Goal: Task Accomplishment & Management: Use online tool/utility

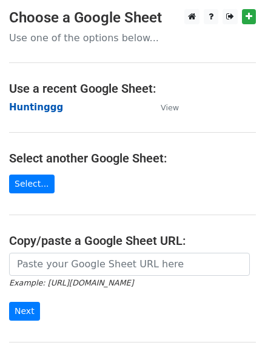
click at [38, 106] on strong "Huntinggg" at bounding box center [36, 107] width 54 height 11
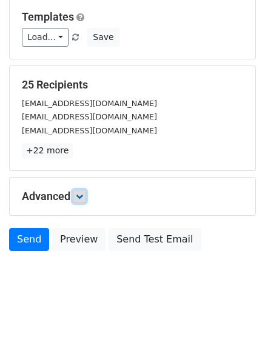
click at [82, 191] on link at bounding box center [79, 196] width 13 height 13
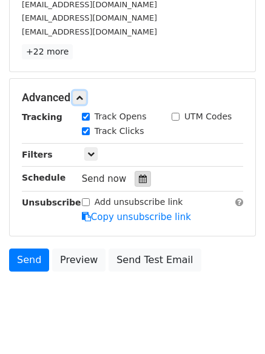
scroll to position [216, 0]
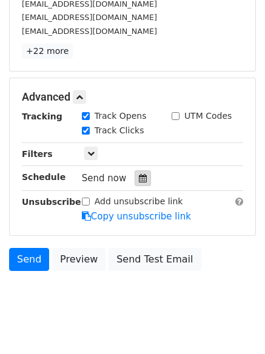
click at [139, 175] on icon at bounding box center [143, 178] width 8 height 8
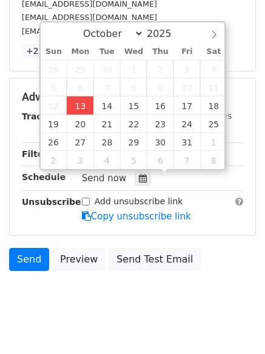
type input "2025-10-13 12:00"
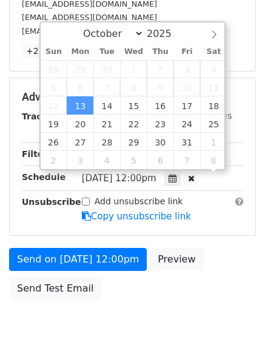
scroll to position [1, 0]
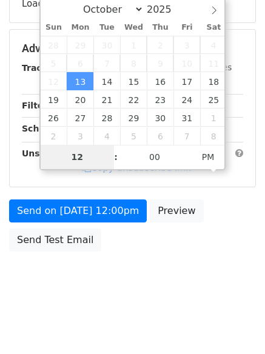
type input "4"
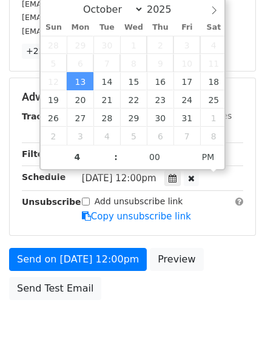
type input "2025-10-13 16:00"
click at [104, 307] on body "New Campaign Daily emails left: 50 Google Sheet: Huntinggg Variables Copy/paste…" at bounding box center [132, 74] width 265 height 562
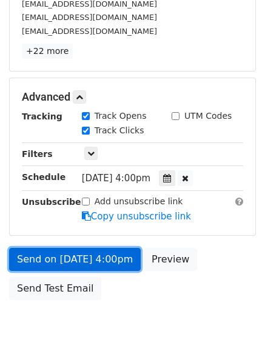
click at [70, 250] on link "Send on Oct 13 at 4:00pm" at bounding box center [75, 259] width 132 height 23
click at [71, 248] on link "Send on Oct 13 at 4:00pm" at bounding box center [75, 259] width 132 height 23
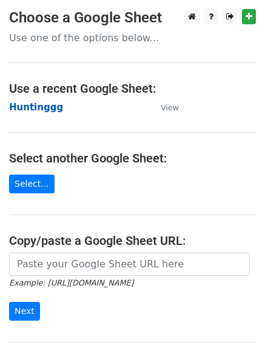
click at [33, 101] on main "Choose a Google Sheet Use one of the options below... Use a recent Google Sheet…" at bounding box center [132, 197] width 265 height 377
click at [33, 102] on strong "Huntinggg" at bounding box center [36, 107] width 54 height 11
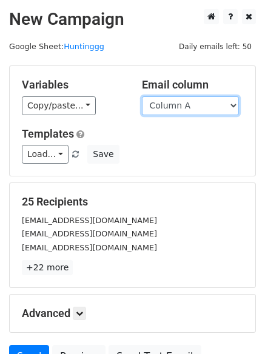
drag, startPoint x: 0, startPoint y: 0, endPoint x: 184, endPoint y: 106, distance: 211.9
click at [184, 106] on select "Column A Column B Column C Column D Column E Column F" at bounding box center [190, 105] width 97 height 19
select select "Column B"
click at [142, 96] on select "Column A Column B Column C Column D Column E Column F" at bounding box center [190, 105] width 97 height 19
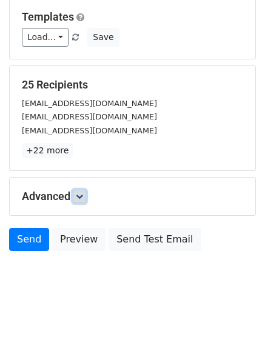
click at [86, 194] on link at bounding box center [79, 196] width 13 height 13
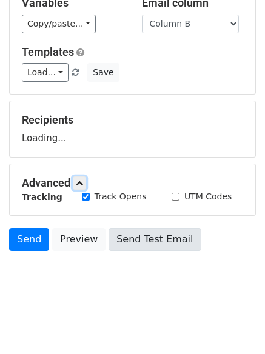
scroll to position [117, 0]
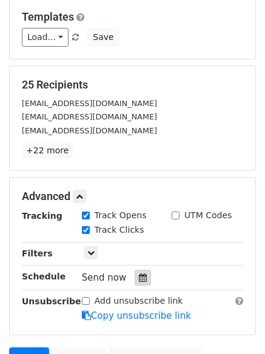
click at [139, 281] on icon at bounding box center [143, 277] width 8 height 8
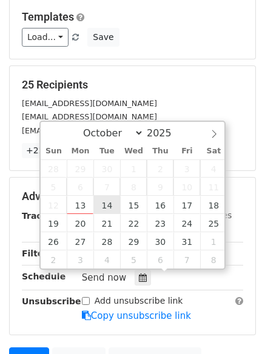
type input "2025-10-14 12:00"
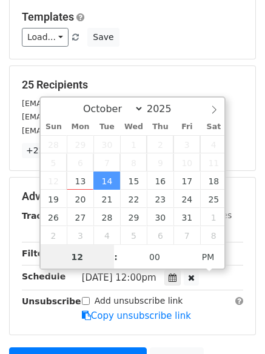
scroll to position [1, 0]
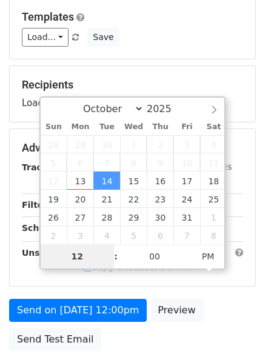
type input "5"
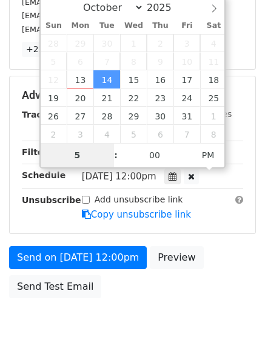
scroll to position [265, 0]
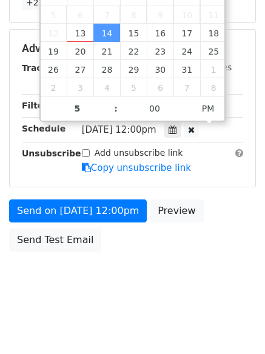
type input "2025-10-14 17:00"
click at [119, 284] on body "New Campaign Daily emails left: 50 Google Sheet: Huntinggg Variables Copy/paste…" at bounding box center [132, 25] width 265 height 562
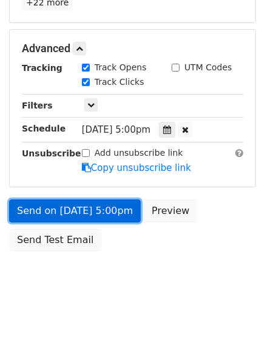
click at [73, 206] on link "Send on Oct 14 at 5:00pm" at bounding box center [75, 210] width 132 height 23
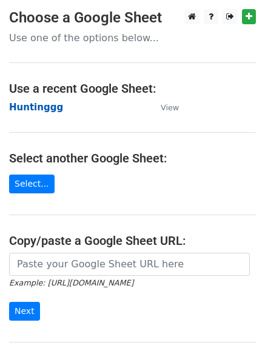
click at [28, 110] on strong "Huntinggg" at bounding box center [36, 107] width 54 height 11
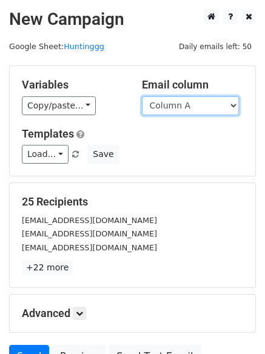
drag, startPoint x: 0, startPoint y: 0, endPoint x: 173, endPoint y: 104, distance: 201.5
click at [173, 104] on select "Column A Column B Column C Column D Column E Column F" at bounding box center [190, 105] width 97 height 19
select select "Column C"
click at [142, 96] on select "Column A Column B Column C Column D Column E Column F" at bounding box center [190, 105] width 97 height 19
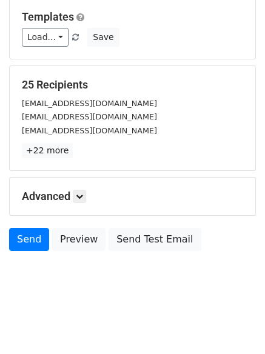
click at [84, 187] on div "Advanced Tracking Track Opens UTM Codes Track Clicks Filters Only include sprea…" at bounding box center [133, 197] width 246 height 38
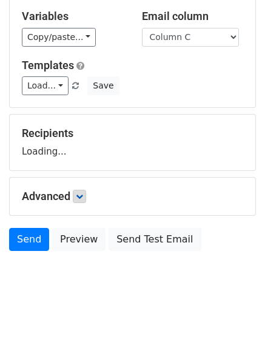
scroll to position [69, 0]
click at [86, 191] on link at bounding box center [79, 196] width 13 height 13
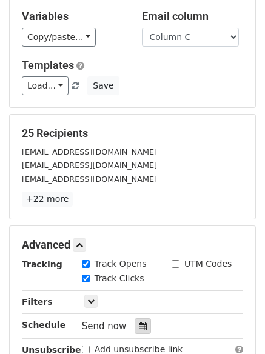
click at [139, 323] on icon at bounding box center [143, 326] width 8 height 8
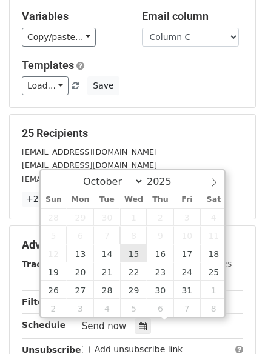
type input "2025-10-15 12:00"
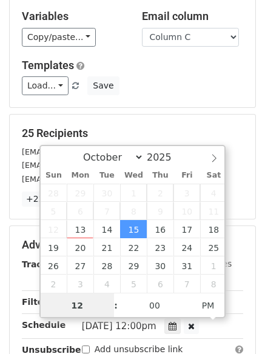
scroll to position [1, 0]
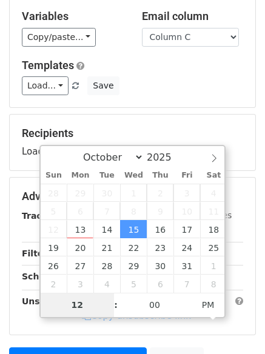
type input "6"
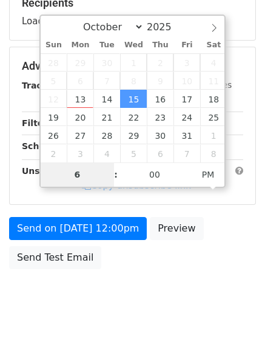
scroll to position [216, 0]
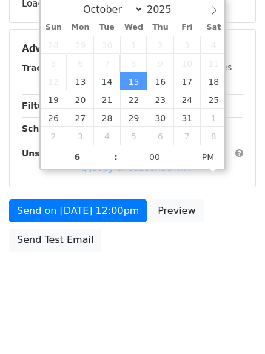
type input "2025-10-15 18:00"
click at [93, 159] on div "Add unsubscribe link" at bounding box center [132, 153] width 101 height 13
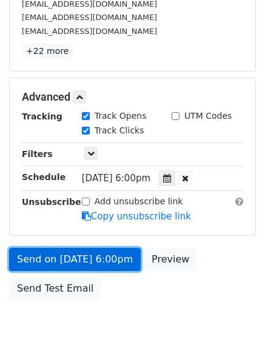
click at [76, 259] on link "Send on Oct 15 at 6:00pm" at bounding box center [75, 259] width 132 height 23
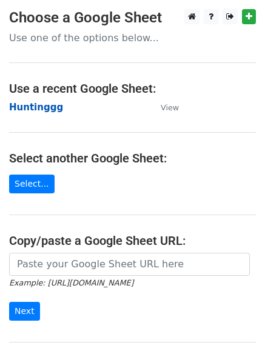
click at [30, 110] on strong "Huntinggg" at bounding box center [36, 107] width 54 height 11
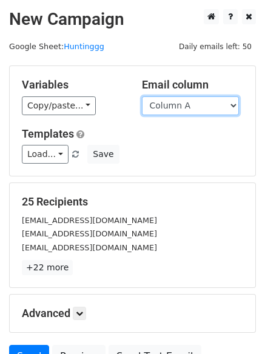
drag, startPoint x: 218, startPoint y: 104, endPoint x: 218, endPoint y: 115, distance: 10.3
click at [218, 104] on select "Column A Column B Column C Column D Column E Column F" at bounding box center [190, 105] width 97 height 19
select select "Column D"
click at [142, 96] on select "Column A Column B Column C Column D Column E Column F" at bounding box center [190, 105] width 97 height 19
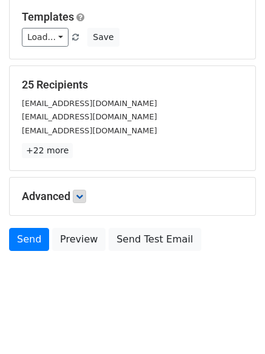
drag, startPoint x: 90, startPoint y: 202, endPoint x: 84, endPoint y: 201, distance: 6.7
click at [87, 202] on h5 "Advanced" at bounding box center [132, 196] width 221 height 13
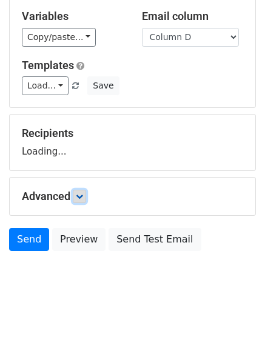
click at [82, 200] on link at bounding box center [79, 196] width 13 height 13
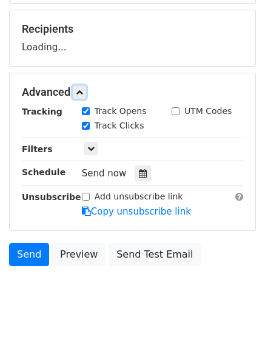
scroll to position [183, 0]
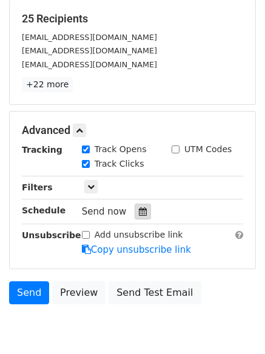
click at [138, 207] on div at bounding box center [143, 212] width 16 height 16
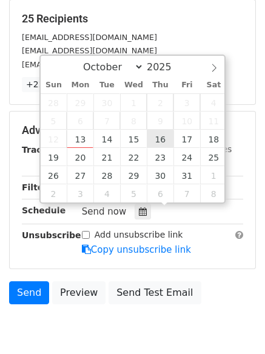
type input "2025-10-16 12:00"
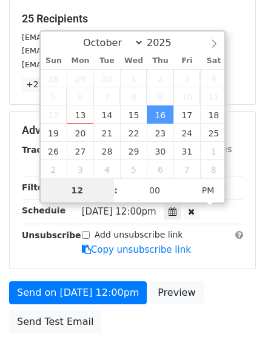
type input "7"
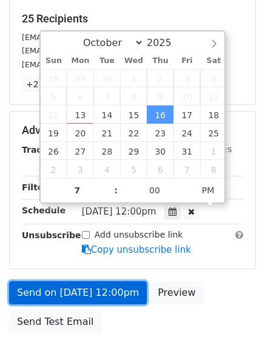
type input "2025-10-16 19:00"
click at [90, 288] on link "Send on Oct 16 at 12:00pm" at bounding box center [78, 292] width 138 height 23
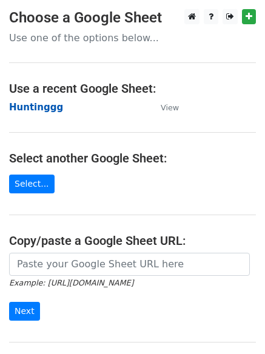
click at [43, 109] on strong "Huntinggg" at bounding box center [36, 107] width 54 height 11
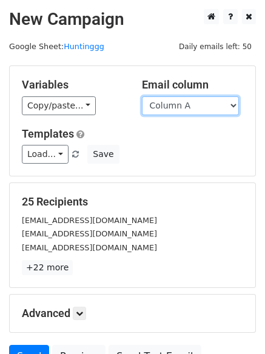
drag, startPoint x: 0, startPoint y: 0, endPoint x: 190, endPoint y: 112, distance: 220.2
click at [190, 112] on select "Column A Column B Column C Column D Column E Column F" at bounding box center [190, 105] width 97 height 19
select select "Column E"
click at [142, 96] on select "Column A Column B Column C Column D Column E Column F" at bounding box center [190, 105] width 97 height 19
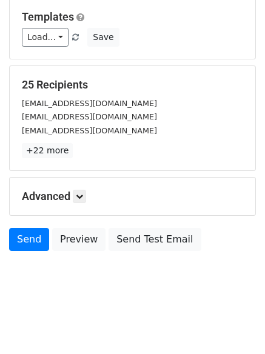
click at [72, 187] on div "Advanced Tracking Track Opens UTM Codes Track Clicks Filters Only include sprea…" at bounding box center [133, 197] width 246 height 38
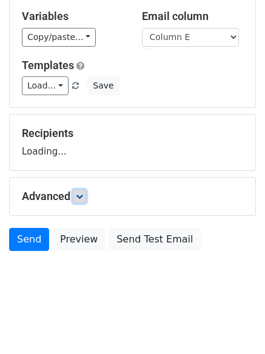
click at [78, 192] on link at bounding box center [79, 196] width 13 height 13
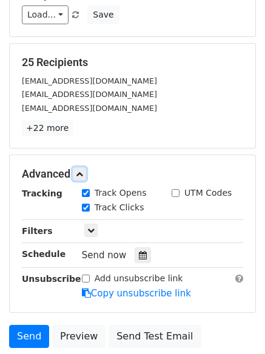
scroll to position [179, 0]
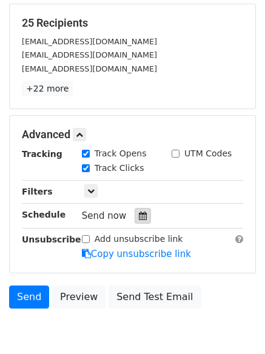
click at [139, 217] on icon at bounding box center [143, 216] width 8 height 8
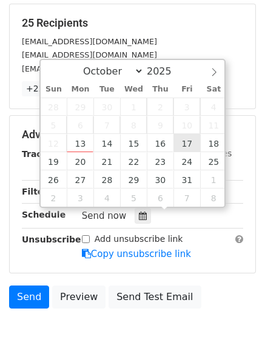
type input "2025-10-17 12:00"
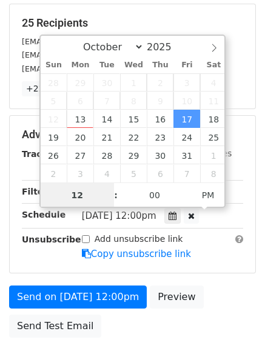
scroll to position [1, 0]
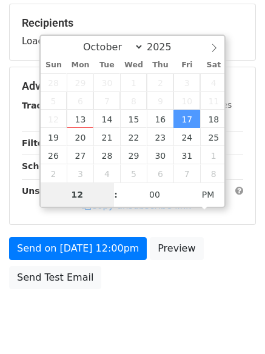
type input "8"
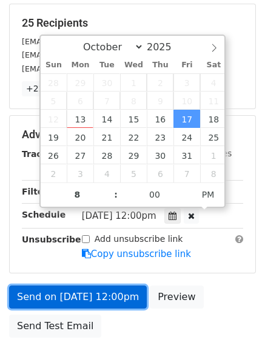
type input "2025-10-17 20:00"
click at [95, 298] on link "Send on Oct 17 at 12:00pm" at bounding box center [78, 297] width 138 height 23
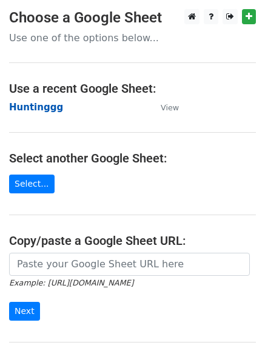
click at [47, 110] on strong "Huntinggg" at bounding box center [36, 107] width 54 height 11
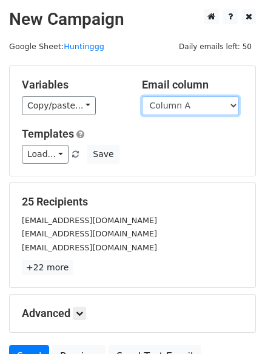
click at [181, 107] on select "Column A Column B Column C Column D Column E Column F" at bounding box center [190, 105] width 97 height 19
select select "Column F"
click at [142, 96] on select "Column A Column B Column C Column D Column E Column F" at bounding box center [190, 105] width 97 height 19
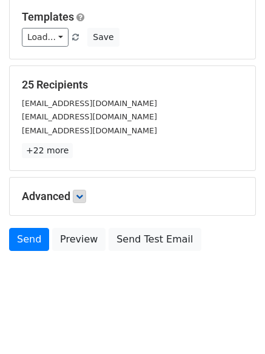
click at [87, 192] on h5 "Advanced" at bounding box center [132, 196] width 221 height 13
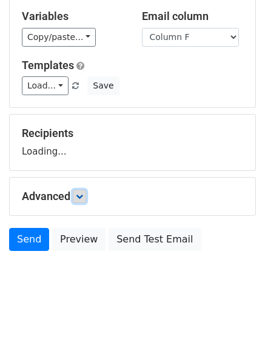
click at [86, 192] on link at bounding box center [79, 196] width 13 height 13
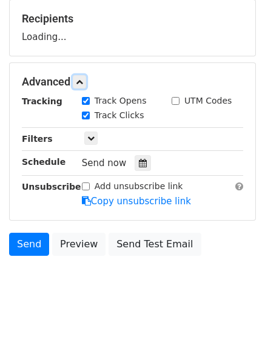
scroll to position [187, 0]
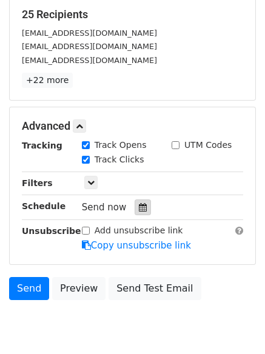
click at [139, 200] on div at bounding box center [143, 207] width 16 height 16
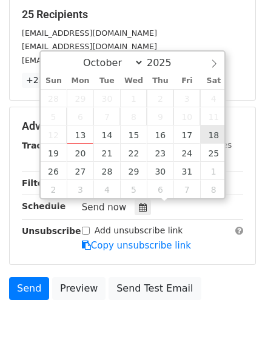
type input "[DATE] 12:00"
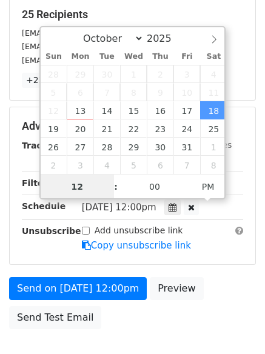
scroll to position [1, 0]
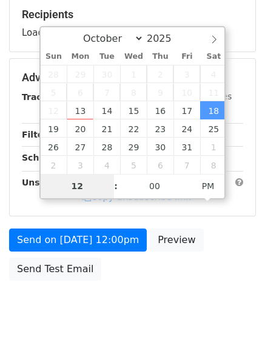
type input "9"
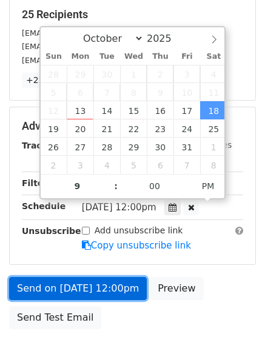
type input "[DATE] 21:00"
click at [83, 295] on link "Send on [DATE] 12:00pm" at bounding box center [78, 288] width 138 height 23
